Goal: Find specific page/section: Find specific page/section

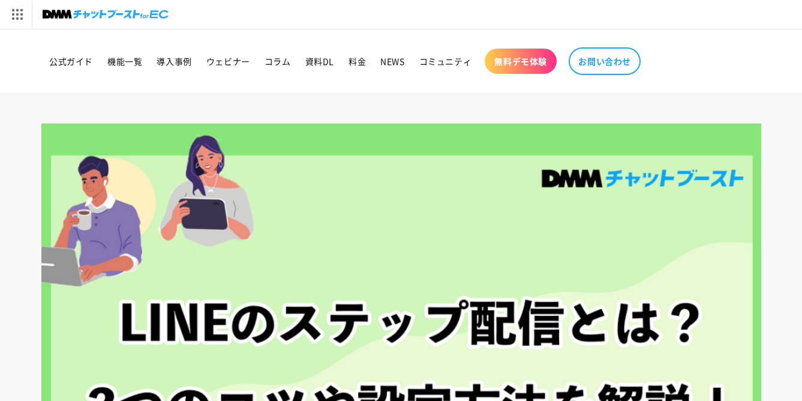
click at [104, 13] on img at bounding box center [106, 14] width 126 height 17
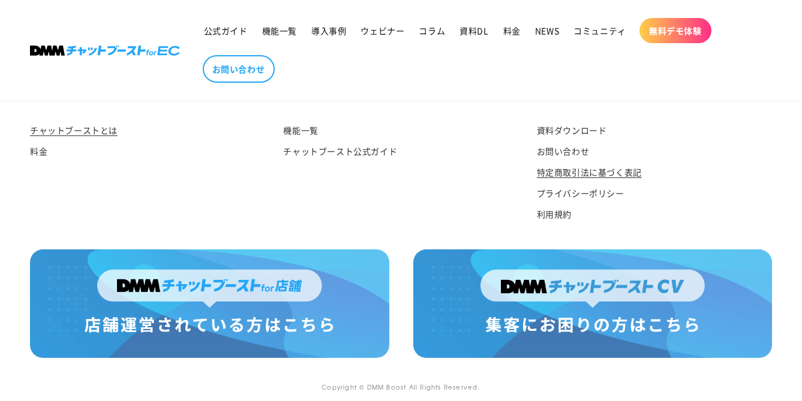
scroll to position [6379, 0]
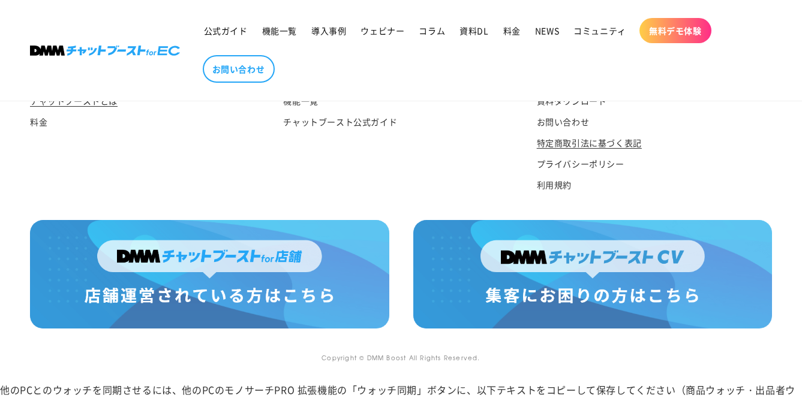
click at [569, 154] on link "特定商取引法に基づく表記" at bounding box center [589, 143] width 105 height 21
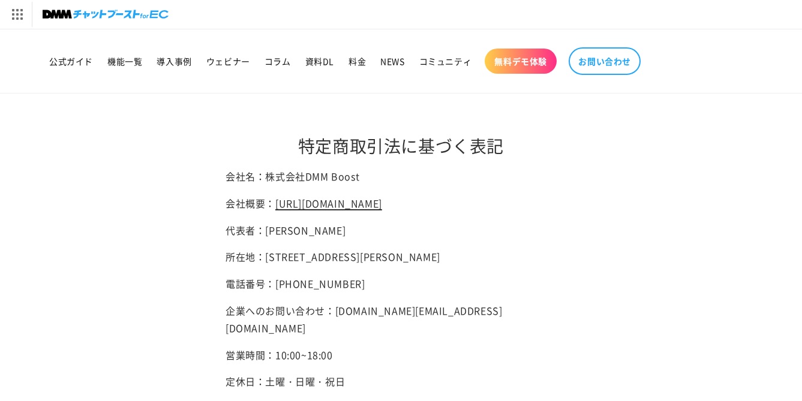
click at [371, 211] on link "https://hassyadai.notion.site/hassyadai/DMM-Boost-Inc-4c892540b7ef49d581e0935ed…" at bounding box center [328, 203] width 107 height 14
click at [319, 206] on link "https://hassyadai.notion.site/hassyadai/DMM-Boost-Inc-4c892540b7ef49d581e0935ed…" at bounding box center [328, 203] width 107 height 14
